Goal: Transaction & Acquisition: Purchase product/service

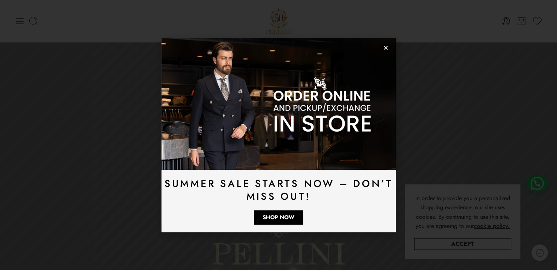
click at [387, 47] on icon "Close" at bounding box center [385, 47] width 5 height 5
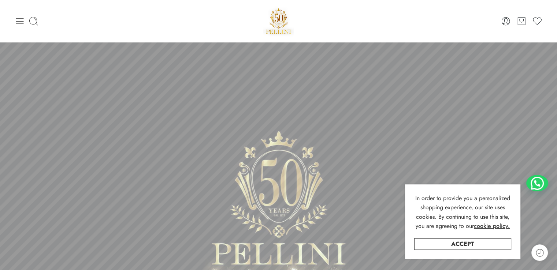
scroll to position [146, 0]
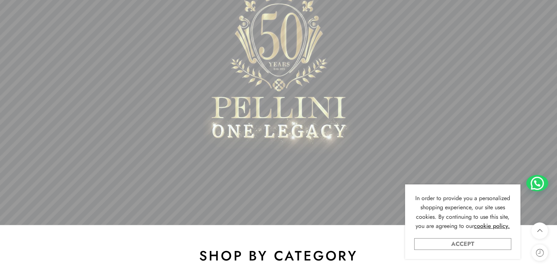
click at [465, 242] on link "Accept" at bounding box center [462, 244] width 97 height 12
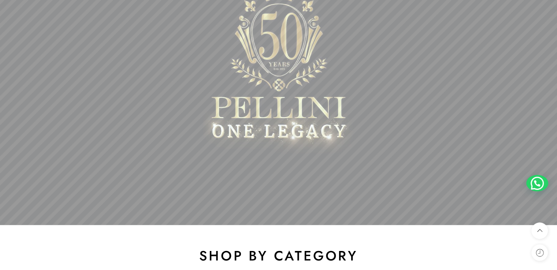
scroll to position [37, 0]
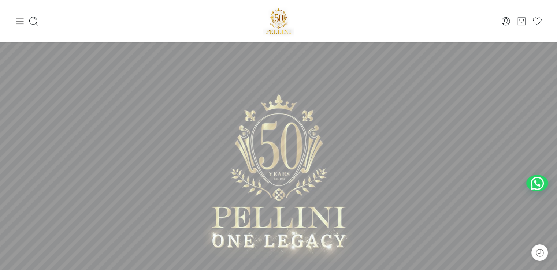
click at [22, 18] on icon at bounding box center [20, 21] width 8 height 6
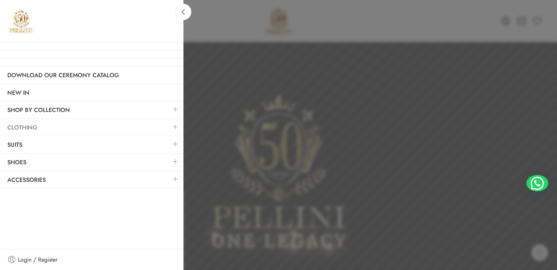
click at [124, 130] on link "Clothing" at bounding box center [91, 127] width 183 height 17
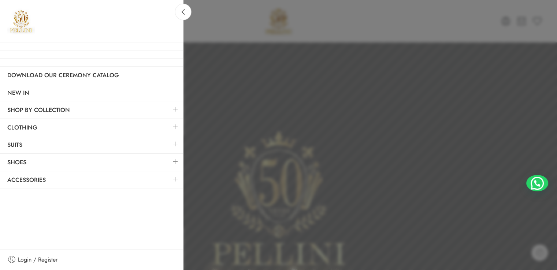
click at [176, 128] on link at bounding box center [175, 127] width 15 height 16
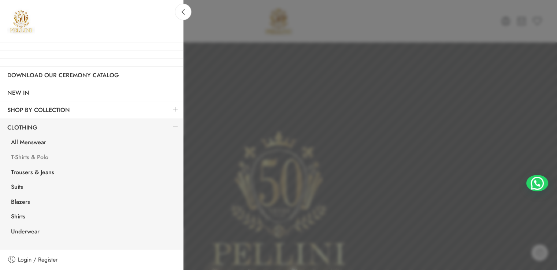
click at [31, 155] on link "T-Shirts & Polo" at bounding box center [93, 158] width 179 height 15
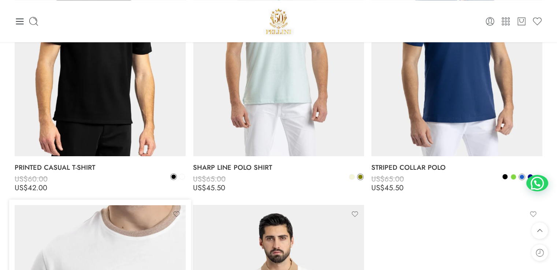
scroll to position [1245, 0]
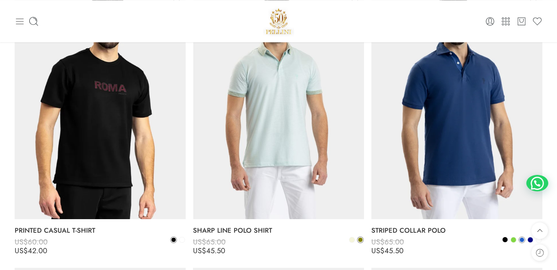
click at [17, 21] on icon at bounding box center [20, 21] width 8 height 6
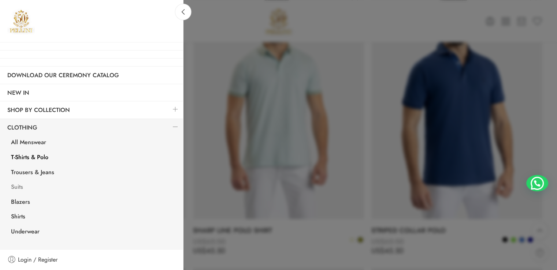
click at [18, 189] on link "Suits" at bounding box center [93, 188] width 179 height 15
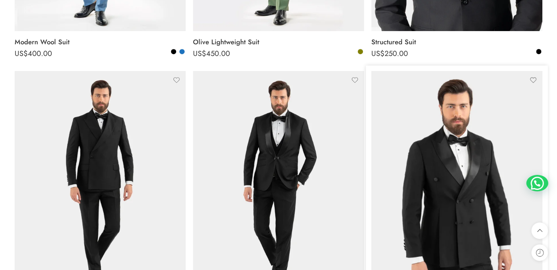
scroll to position [366, 0]
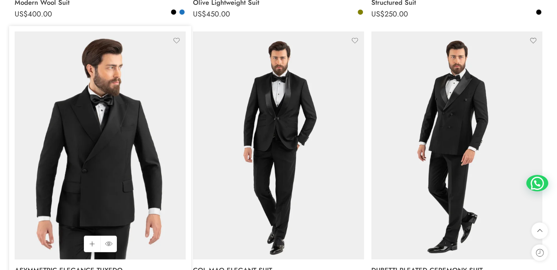
click at [89, 146] on img at bounding box center [100, 145] width 171 height 228
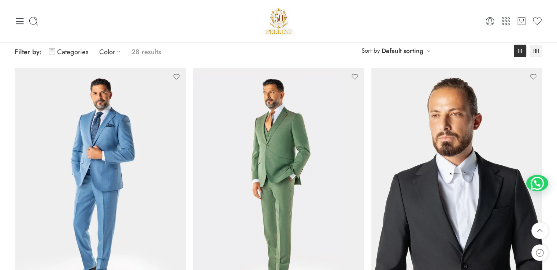
scroll to position [0, 0]
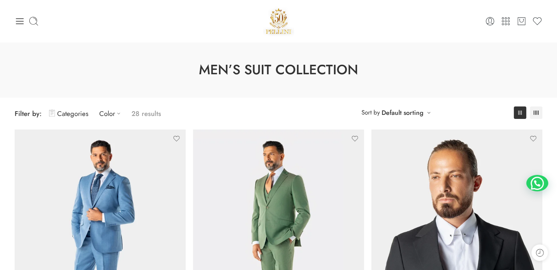
click at [27, 24] on div at bounding box center [103, 21] width 176 height 10
click at [19, 24] on icon at bounding box center [20, 21] width 10 height 10
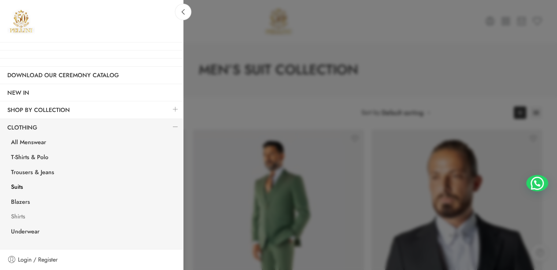
click at [18, 219] on link "Shirts" at bounding box center [93, 217] width 179 height 15
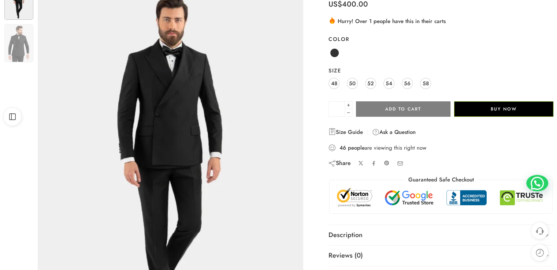
scroll to position [73, 0]
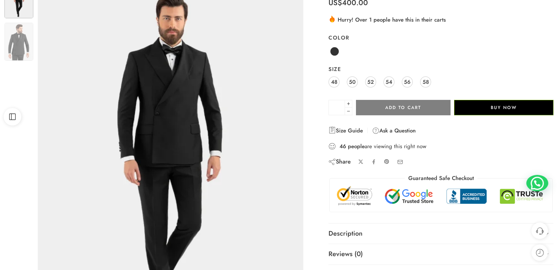
click at [417, 146] on div "46 people are viewing this right now" at bounding box center [440, 146] width 225 height 8
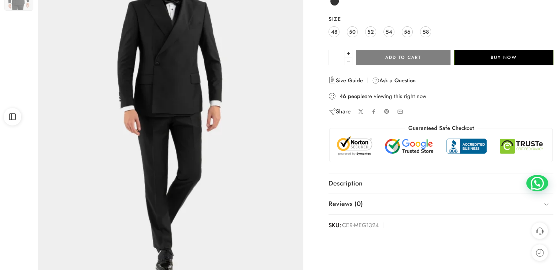
scroll to position [183, 0]
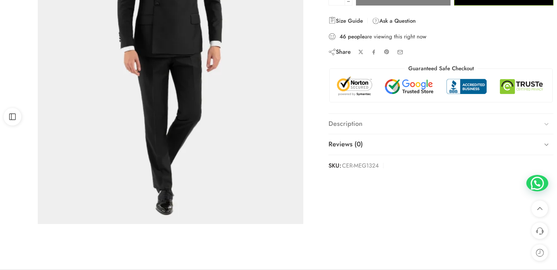
click at [363, 131] on link "Description" at bounding box center [440, 124] width 225 height 21
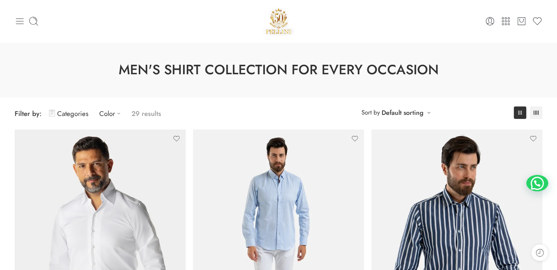
click at [18, 22] on icon at bounding box center [20, 21] width 10 height 10
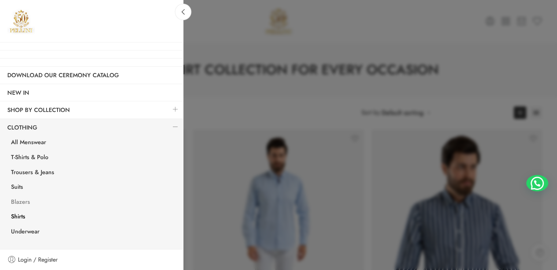
click at [21, 202] on link "Blazers" at bounding box center [93, 203] width 179 height 15
